Goal: Task Accomplishment & Management: Complete application form

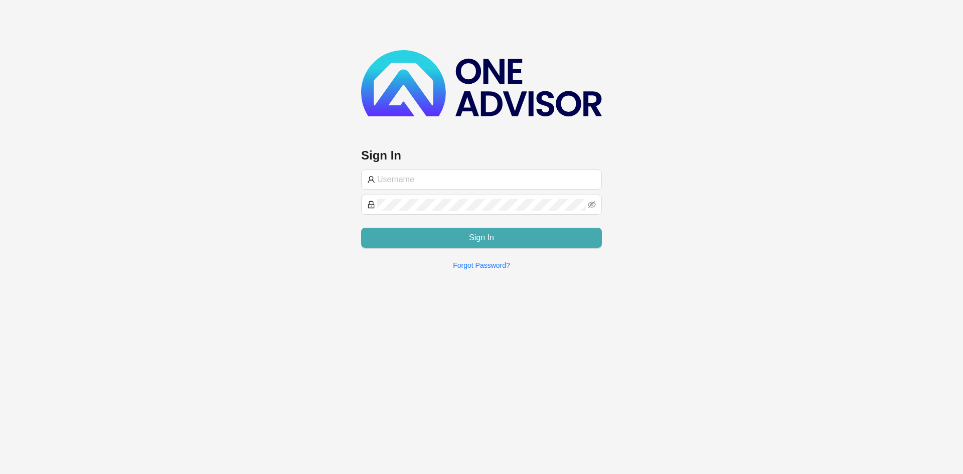
type input "[PERSON_NAME][EMAIL_ADDRESS][DOMAIN_NAME]"
click at [490, 243] on button "Sign In" at bounding box center [481, 238] width 241 height 20
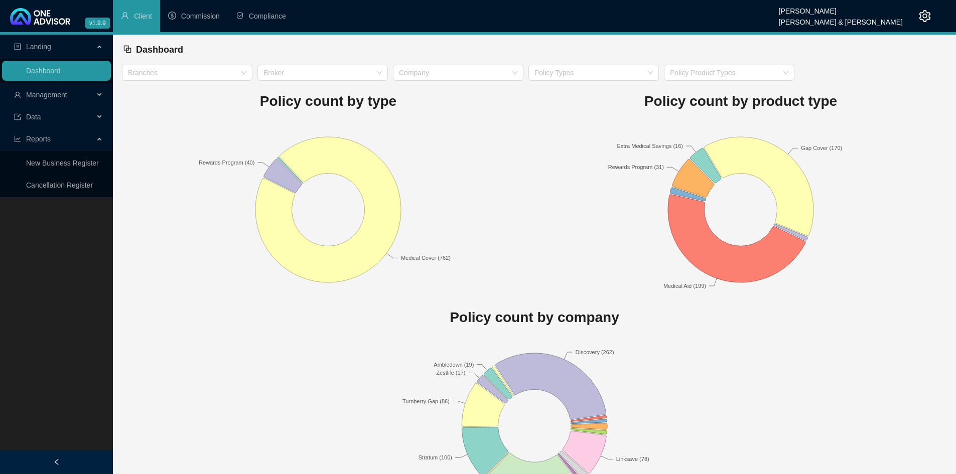
click at [101, 95] on icon at bounding box center [100, 95] width 5 height 0
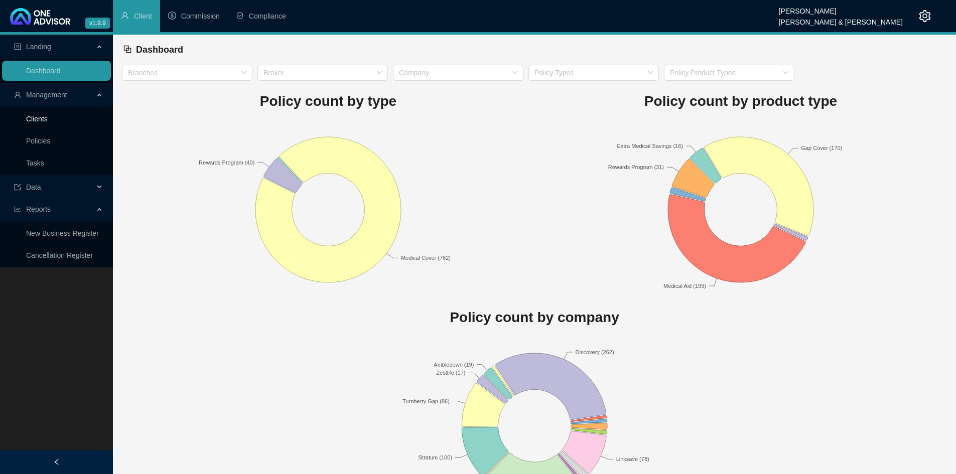
click at [48, 120] on link "Clients" at bounding box center [37, 119] width 22 height 8
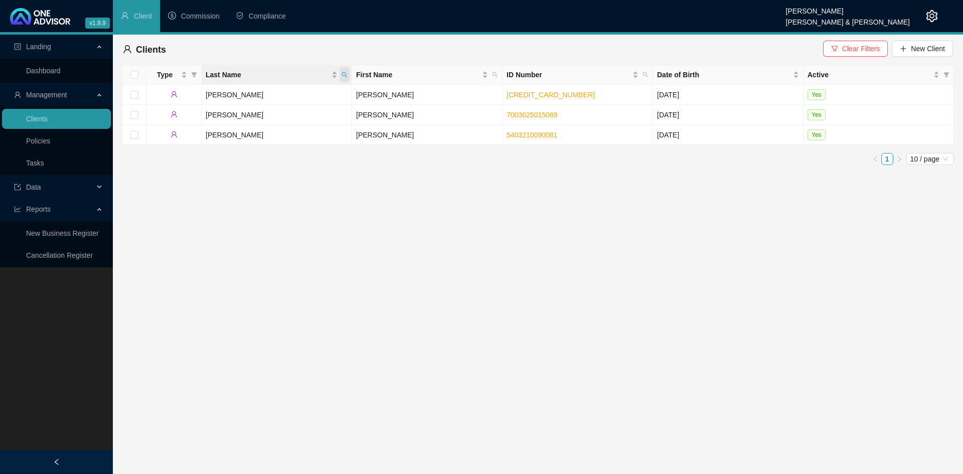
click at [344, 76] on icon "search" at bounding box center [345, 75] width 6 height 6
type input "short"
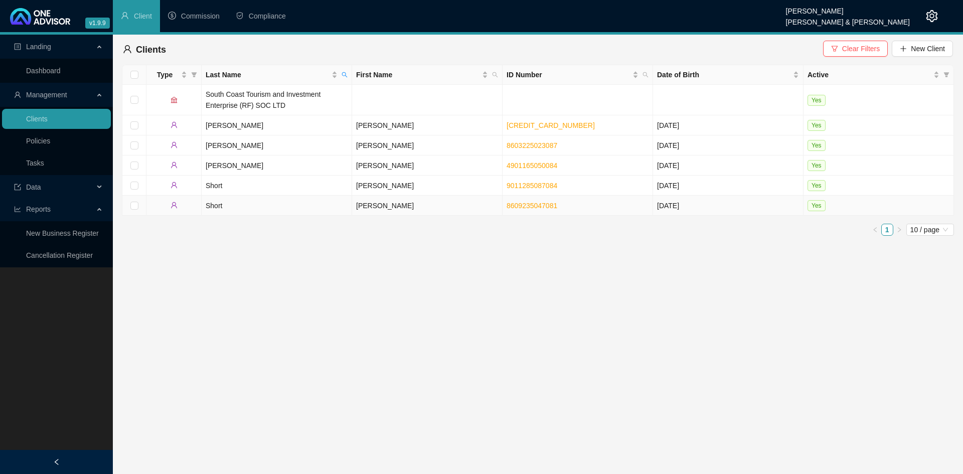
click at [396, 207] on td "[PERSON_NAME]" at bounding box center [427, 206] width 151 height 20
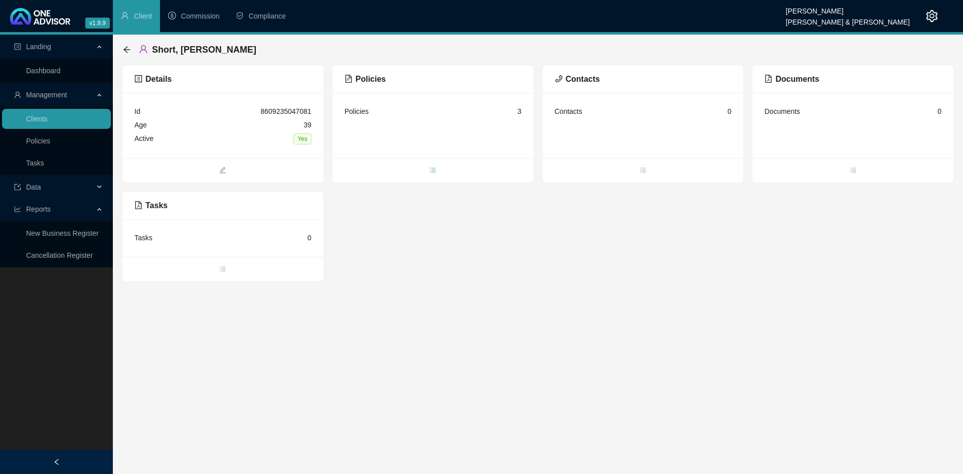
click at [431, 172] on icon "bars" at bounding box center [433, 170] width 7 height 7
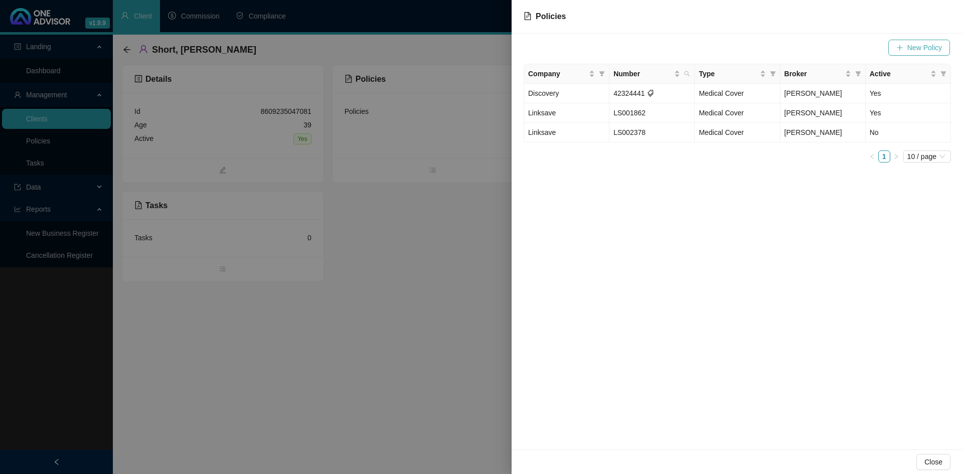
click at [919, 50] on span "New Policy" at bounding box center [925, 47] width 35 height 11
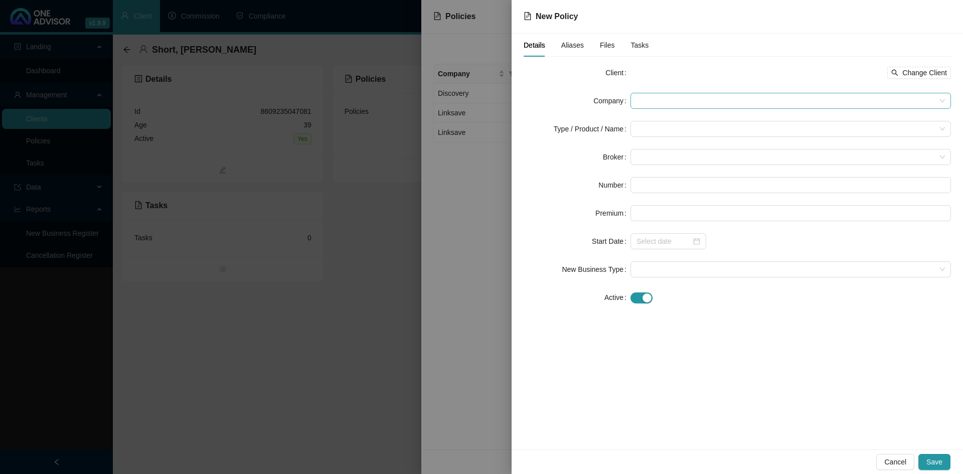
click at [648, 103] on span at bounding box center [791, 100] width 309 height 15
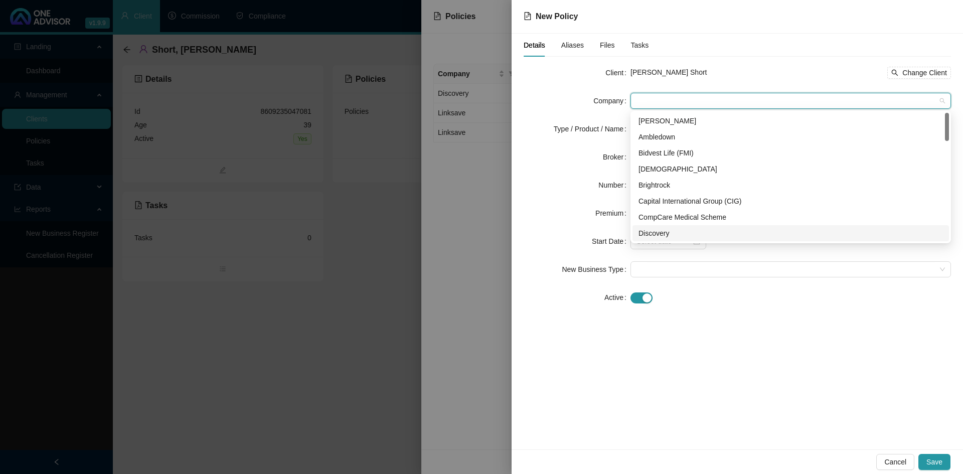
click at [655, 231] on div "Discovery" at bounding box center [791, 233] width 305 height 11
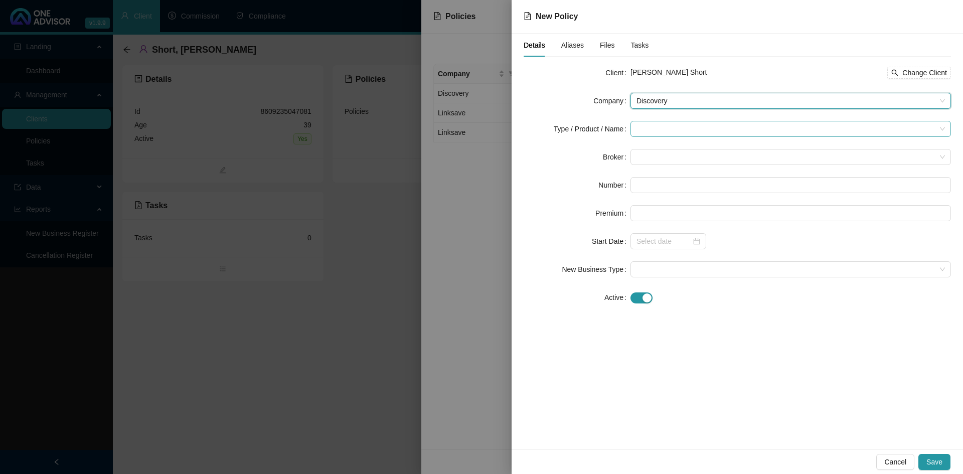
click at [638, 131] on input "search" at bounding box center [787, 128] width 300 height 15
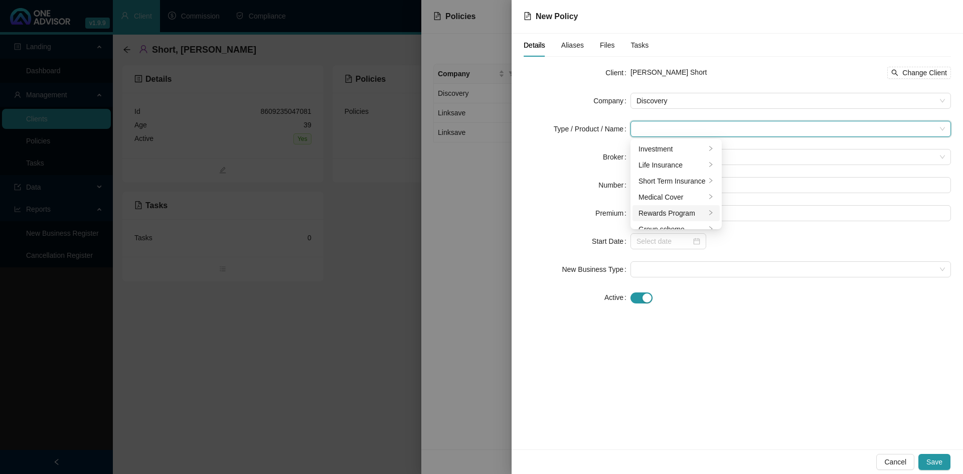
click at [710, 212] on icon "right" at bounding box center [711, 212] width 3 height 5
click at [760, 147] on div "Rewards Program" at bounding box center [759, 149] width 57 height 11
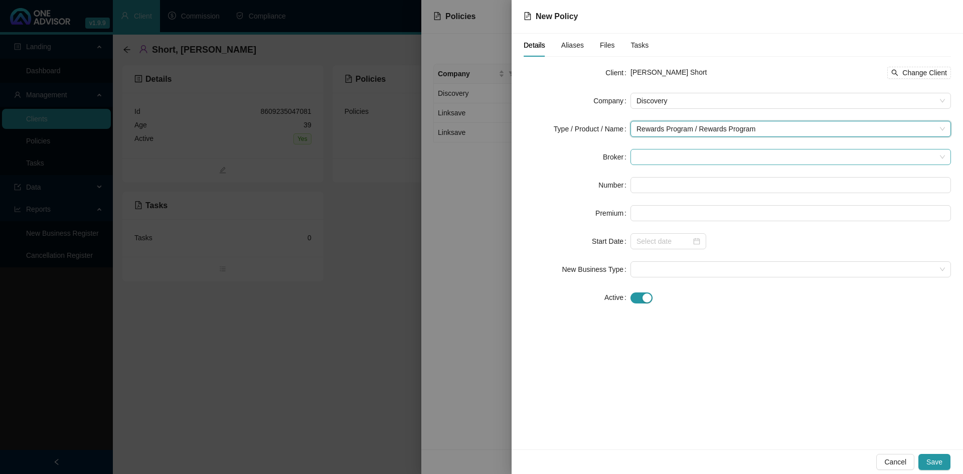
click at [668, 156] on span at bounding box center [791, 157] width 309 height 15
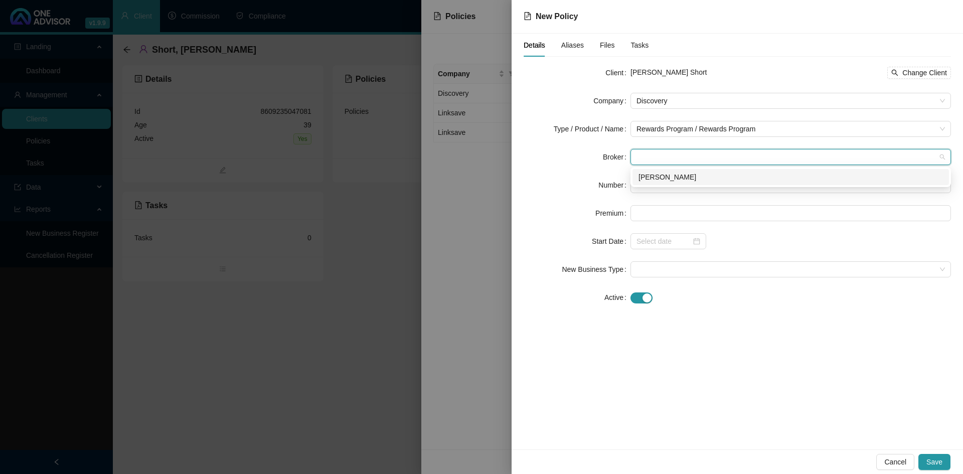
click at [657, 182] on div "[PERSON_NAME]" at bounding box center [791, 177] width 305 height 11
click at [650, 186] on input "text" at bounding box center [791, 185] width 321 height 16
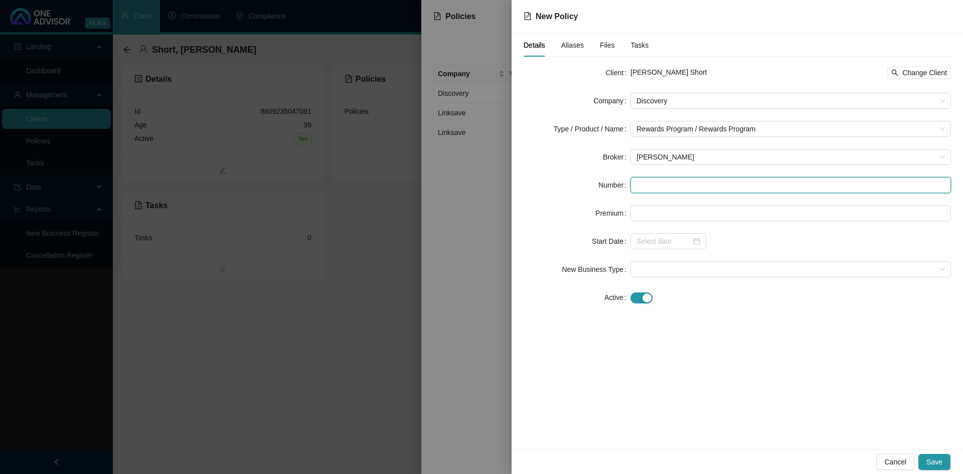
paste input "423244421"
type input "423244421"
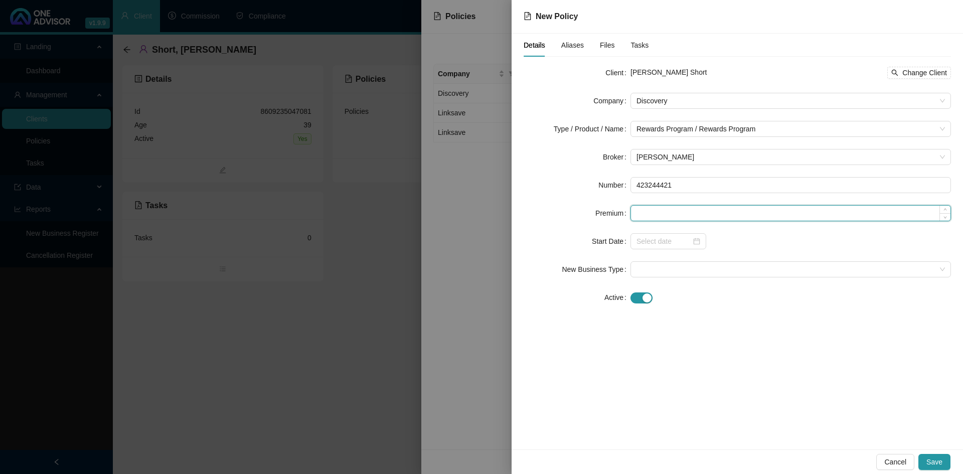
click at [640, 211] on input at bounding box center [791, 213] width 320 height 15
click at [646, 243] on input at bounding box center [664, 241] width 55 height 11
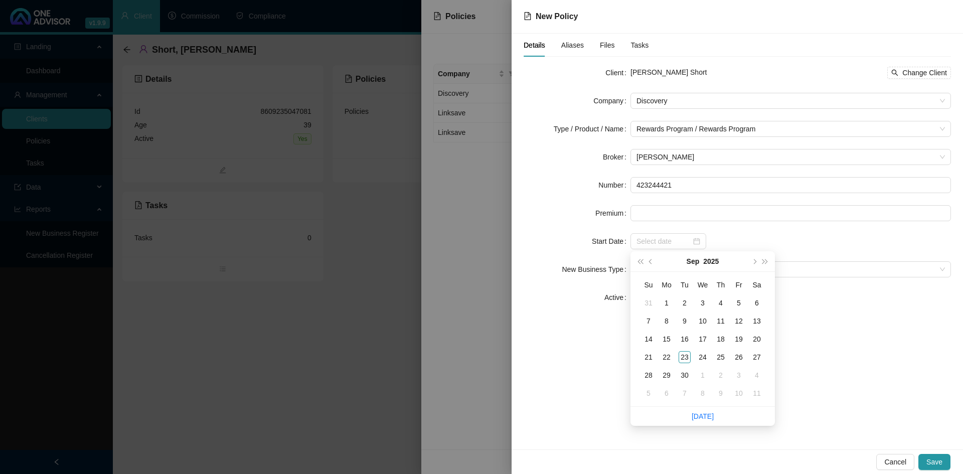
click at [579, 345] on div "Details Aliases Files Tasks Client [PERSON_NAME] Short Change Client Company Di…" at bounding box center [738, 242] width 452 height 416
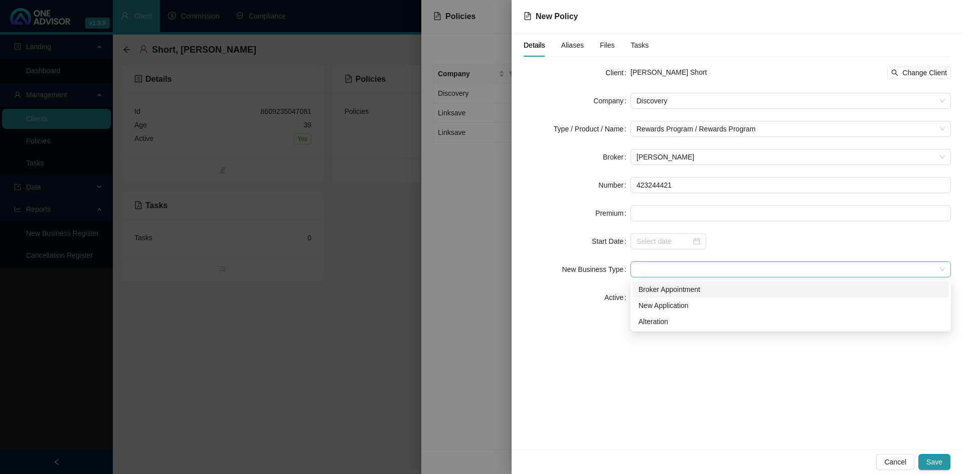
click at [638, 265] on span at bounding box center [791, 269] width 309 height 15
click at [624, 364] on div "Details Aliases Files Tasks Client [PERSON_NAME] Short Change Client Company Di…" at bounding box center [738, 242] width 452 height 416
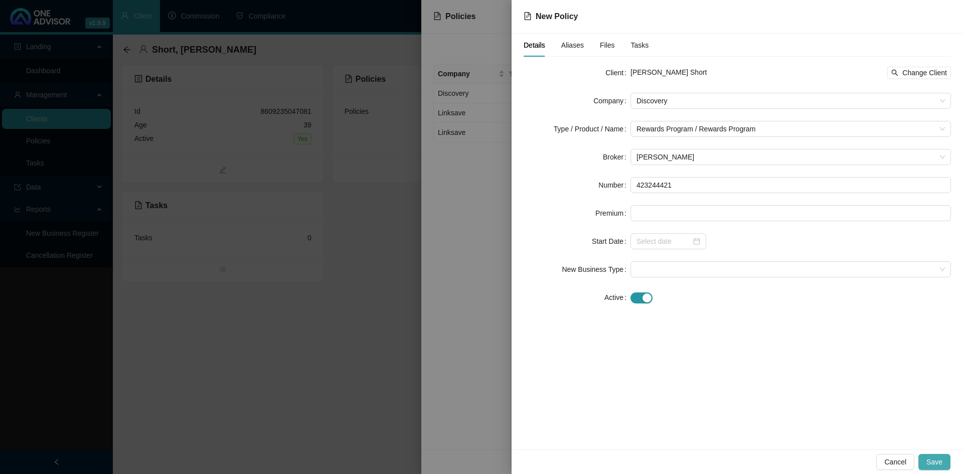
click at [939, 465] on span "Save" at bounding box center [935, 462] width 16 height 11
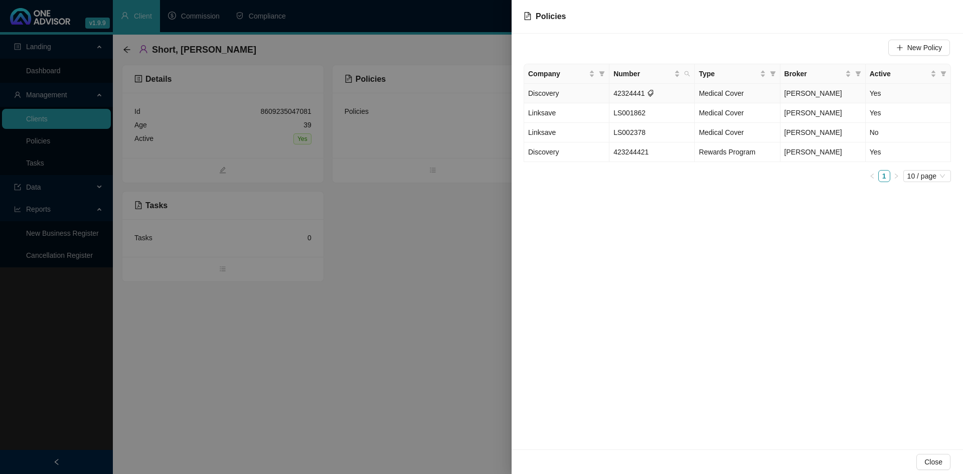
click at [567, 96] on td "Discovery" at bounding box center [566, 94] width 85 height 20
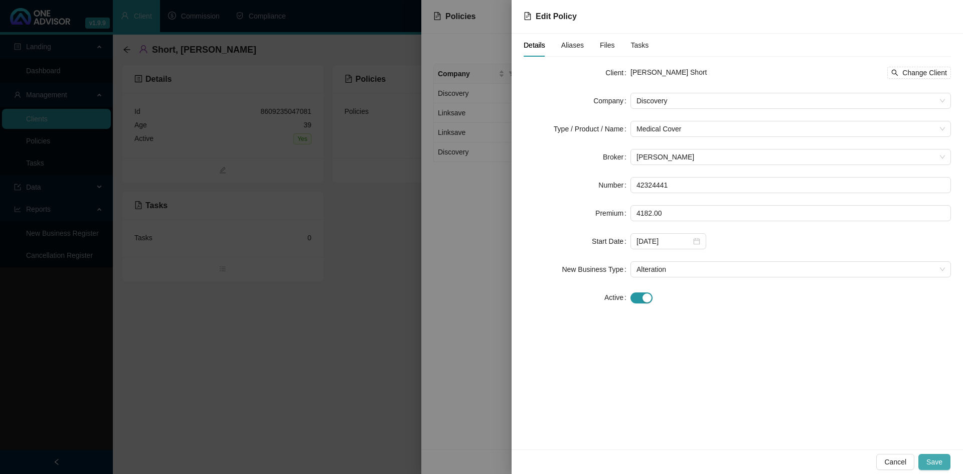
click at [946, 462] on button "Save" at bounding box center [935, 462] width 32 height 16
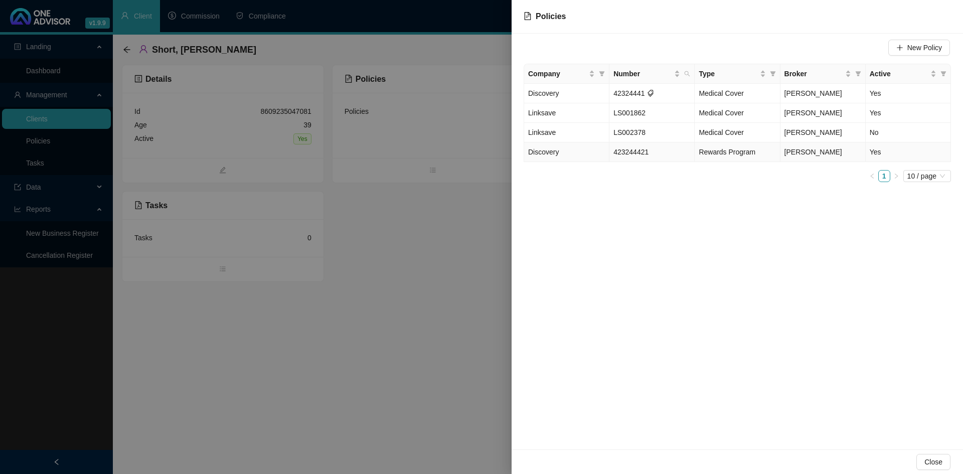
click at [638, 152] on span "423244421" at bounding box center [631, 152] width 35 height 8
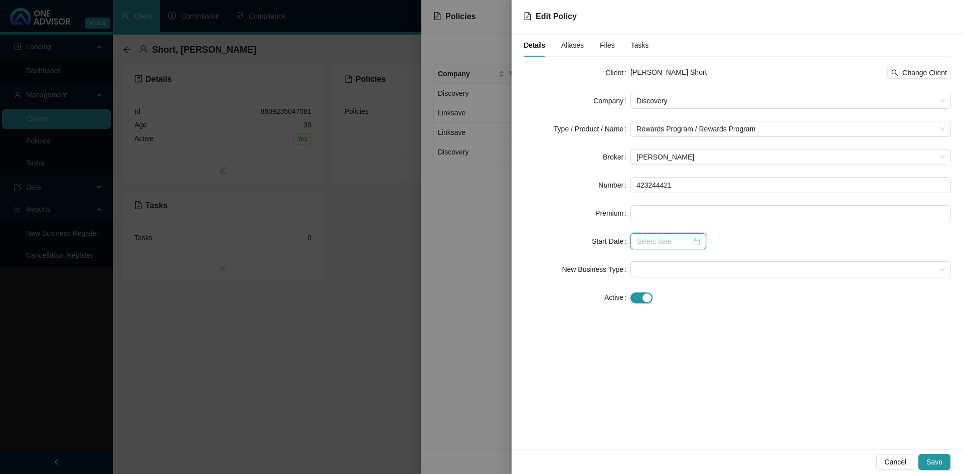
click at [644, 240] on input at bounding box center [664, 241] width 55 height 11
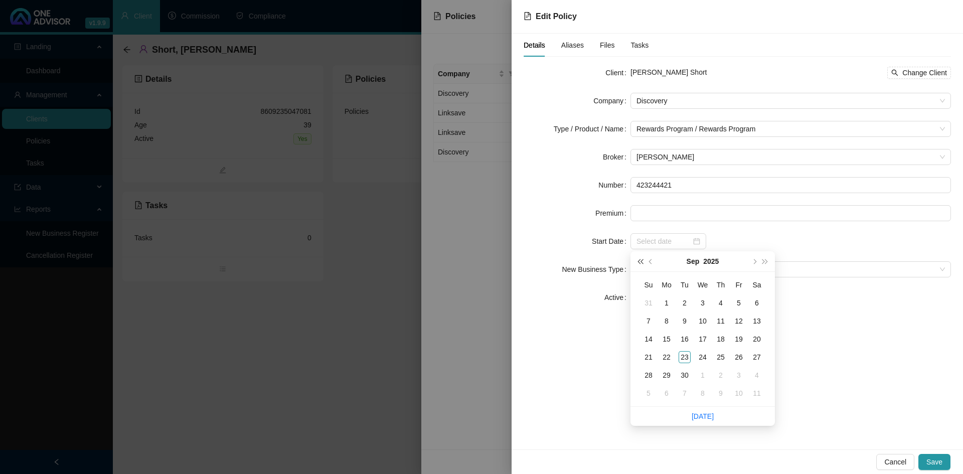
click at [641, 262] on span "super-prev-year" at bounding box center [640, 261] width 5 height 5
click at [641, 261] on span "super-prev-year" at bounding box center [640, 261] width 5 height 5
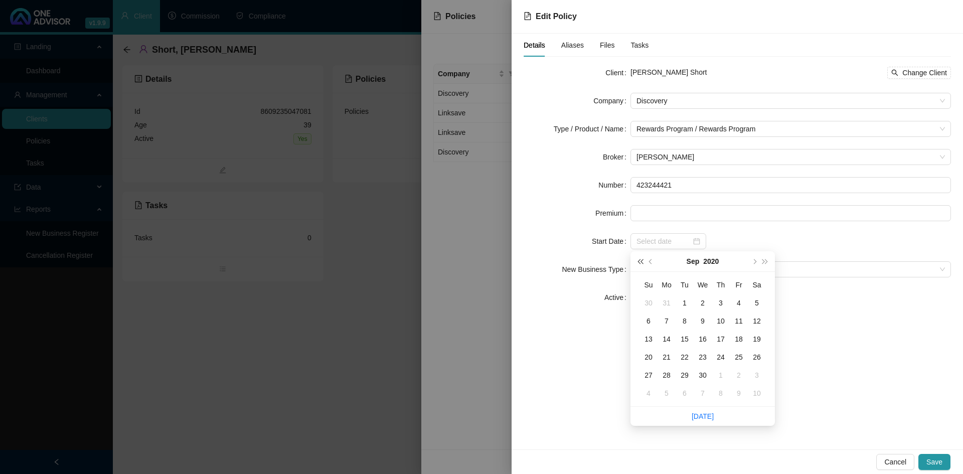
click at [641, 261] on span "super-prev-year" at bounding box center [640, 261] width 5 height 5
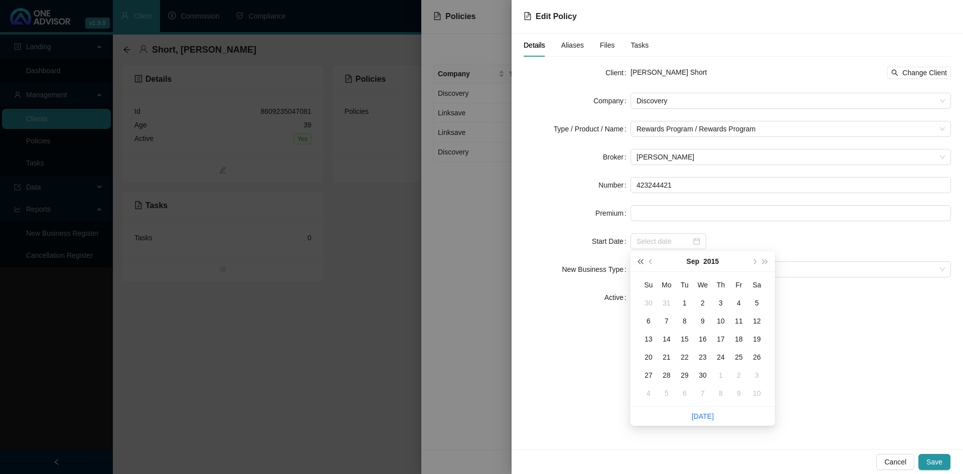
click at [641, 261] on span "super-prev-year" at bounding box center [640, 261] width 5 height 5
type input "[DATE]"
click at [651, 260] on span "prev-year" at bounding box center [651, 261] width 5 height 5
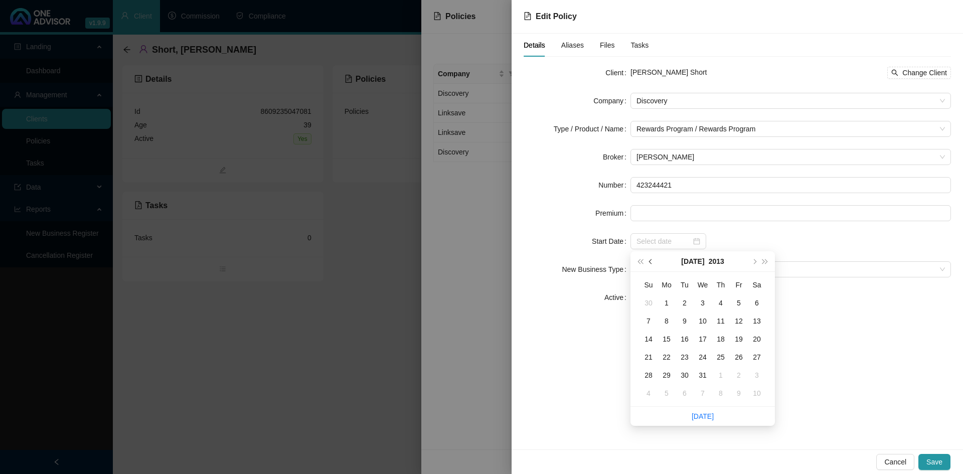
click at [651, 260] on span "prev-year" at bounding box center [651, 261] width 5 height 5
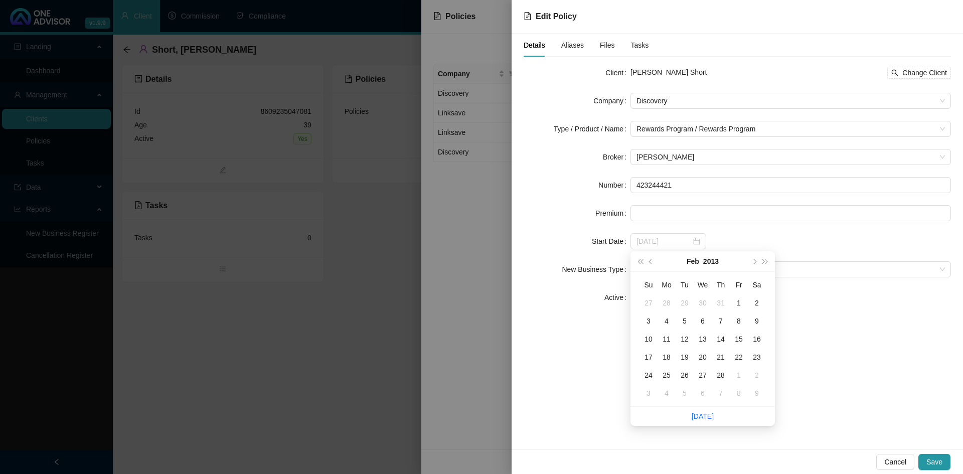
type input "[DATE]"
click at [742, 300] on div "1" at bounding box center [739, 303] width 12 height 12
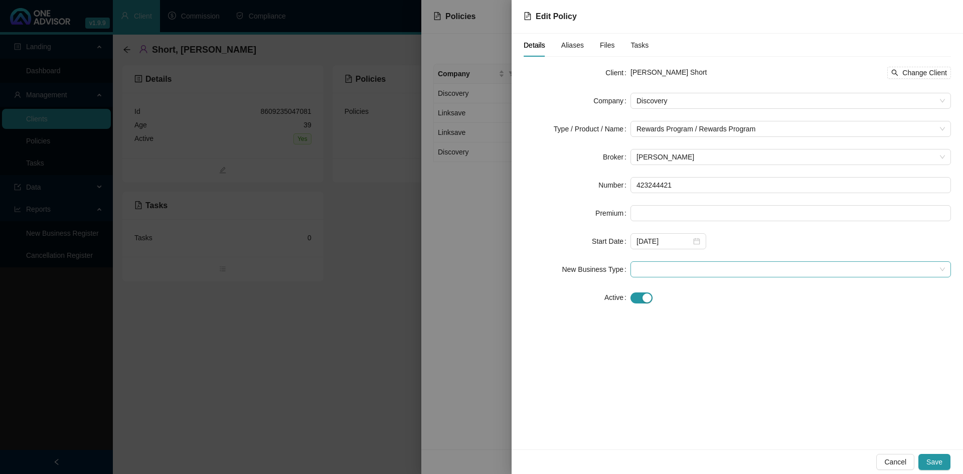
click at [638, 269] on span at bounding box center [791, 269] width 309 height 15
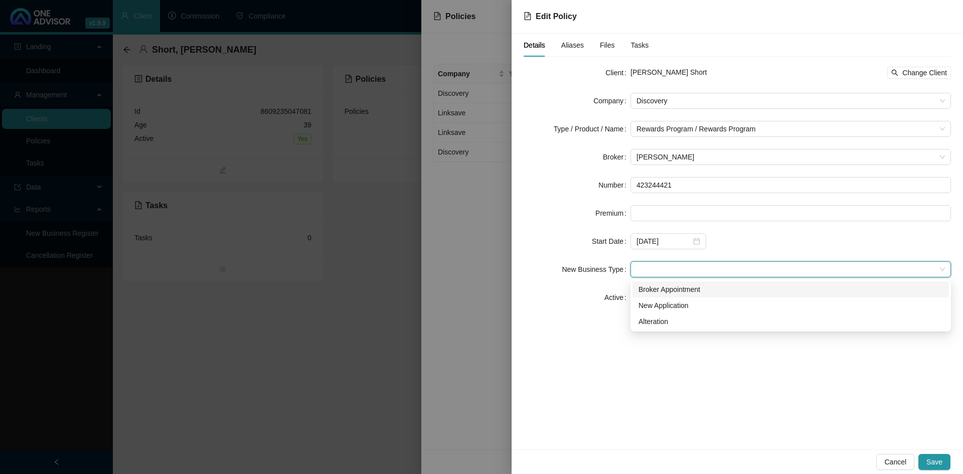
drag, startPoint x: 649, startPoint y: 292, endPoint x: 663, endPoint y: 300, distance: 15.9
click at [649, 294] on div "Broker Appointment" at bounding box center [791, 289] width 305 height 11
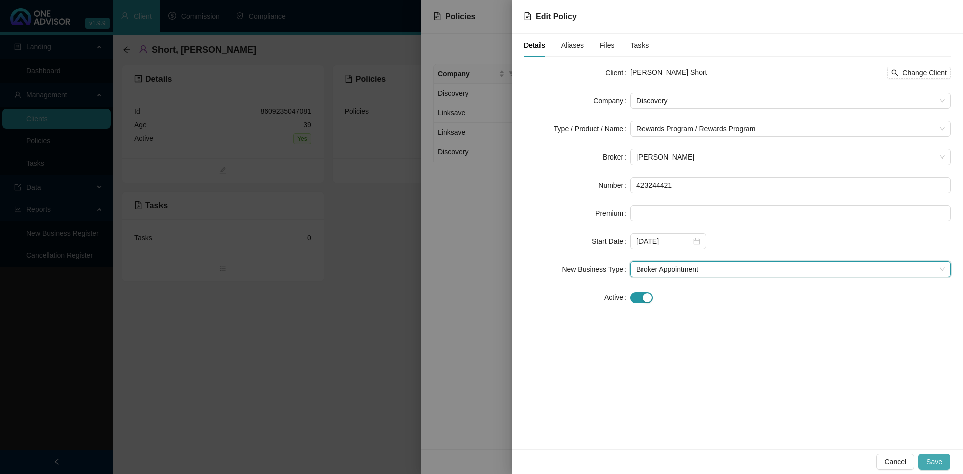
click at [940, 469] on button "Save" at bounding box center [935, 462] width 32 height 16
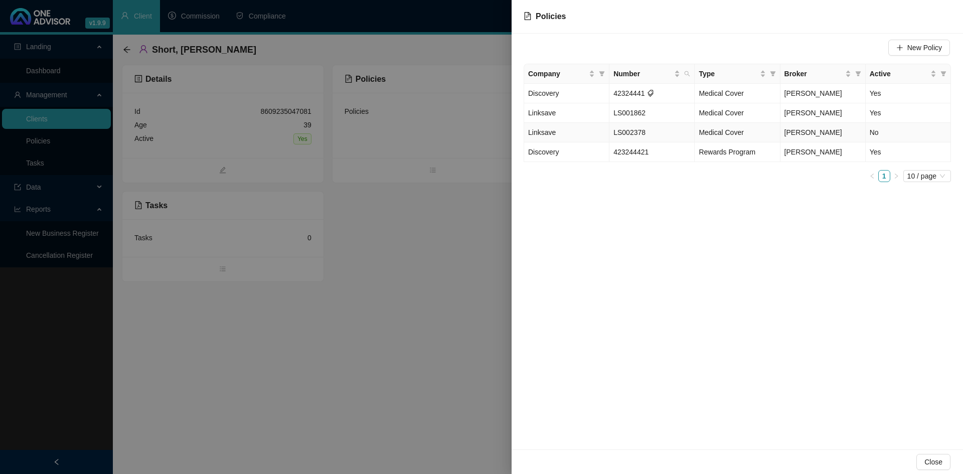
click at [558, 134] on td "Linksave" at bounding box center [566, 133] width 85 height 20
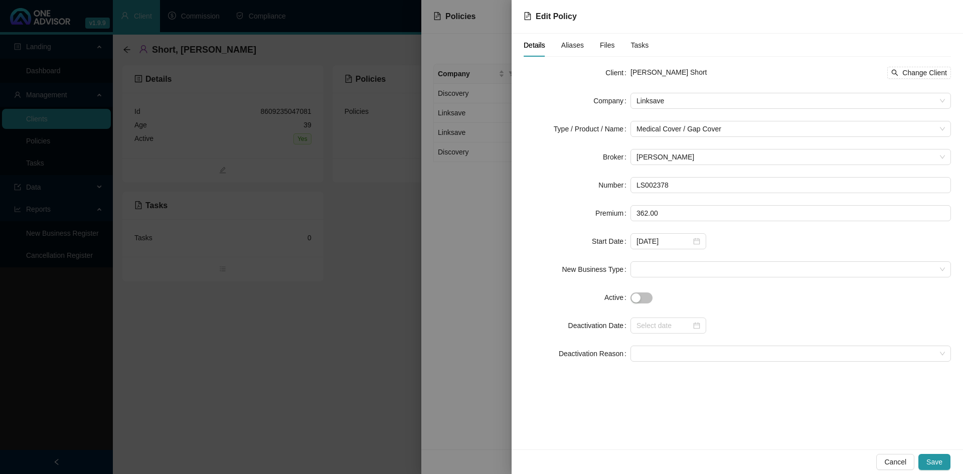
click at [398, 414] on div at bounding box center [481, 237] width 963 height 474
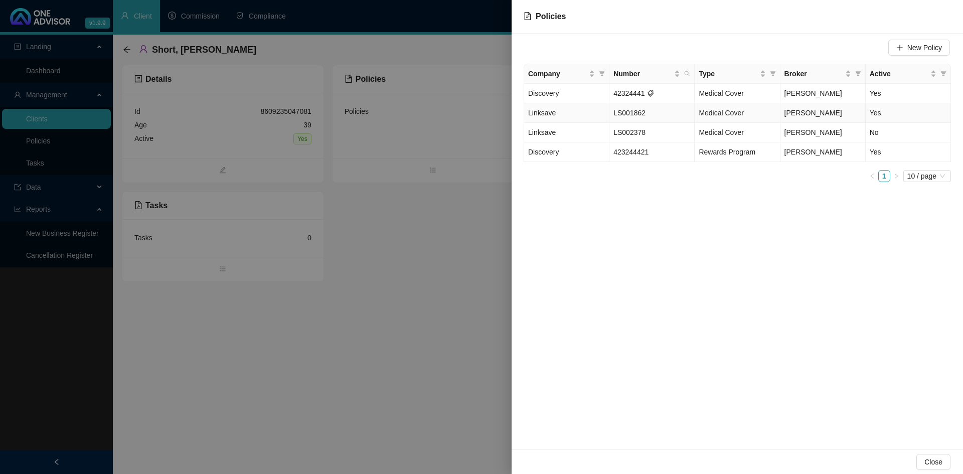
click at [551, 115] on span "Linksave" at bounding box center [542, 113] width 28 height 8
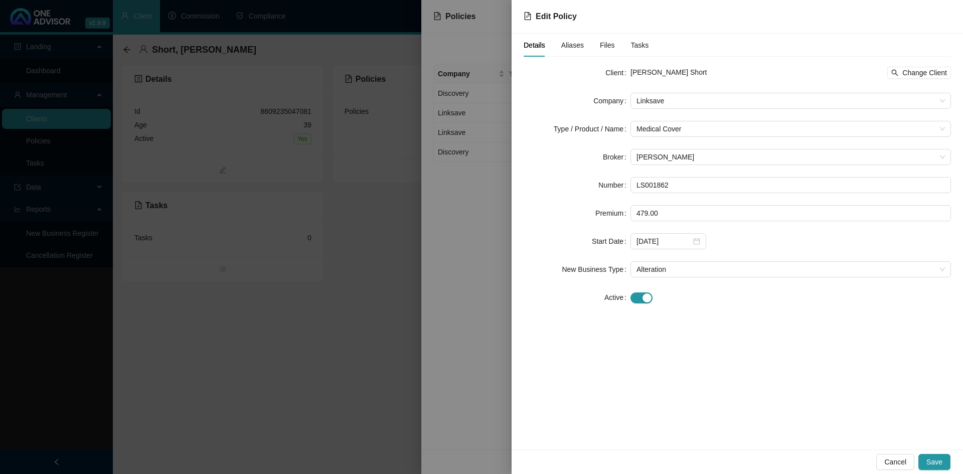
click at [433, 418] on div at bounding box center [481, 237] width 963 height 474
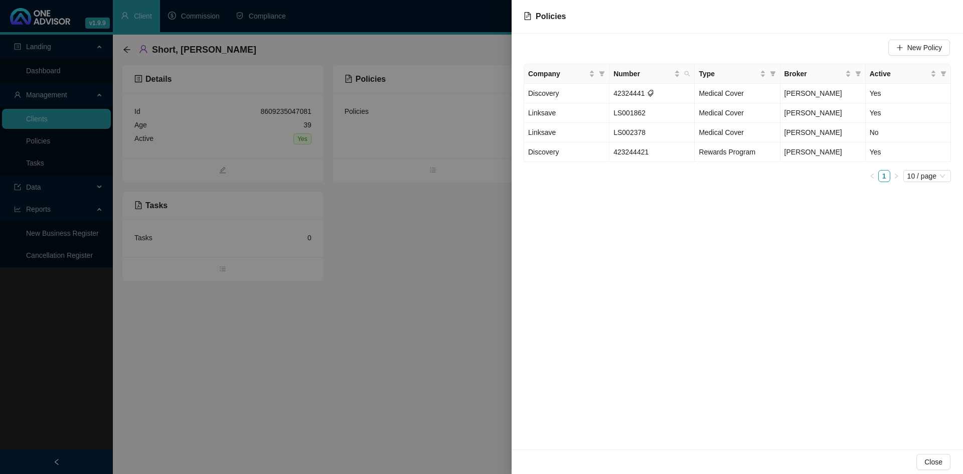
click at [436, 416] on div at bounding box center [481, 237] width 963 height 474
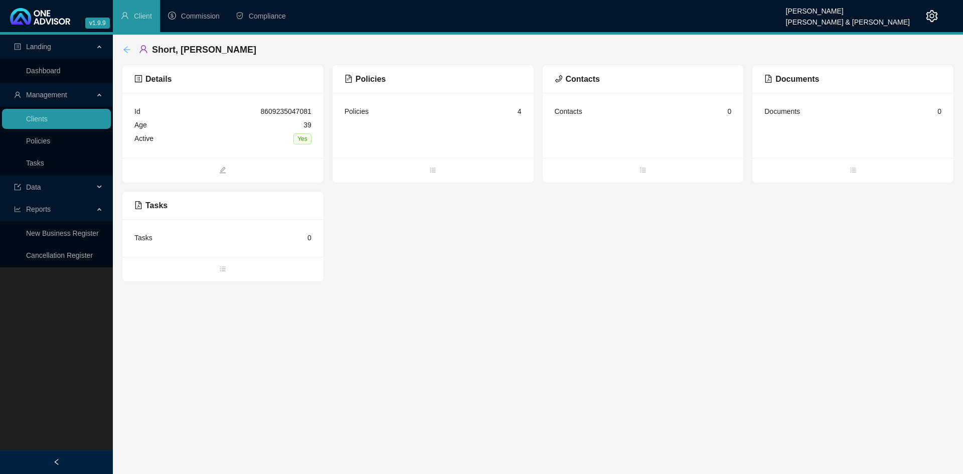
click at [126, 48] on icon "arrow-left" at bounding box center [127, 50] width 8 height 8
